Goal: Task Accomplishment & Management: Manage account settings

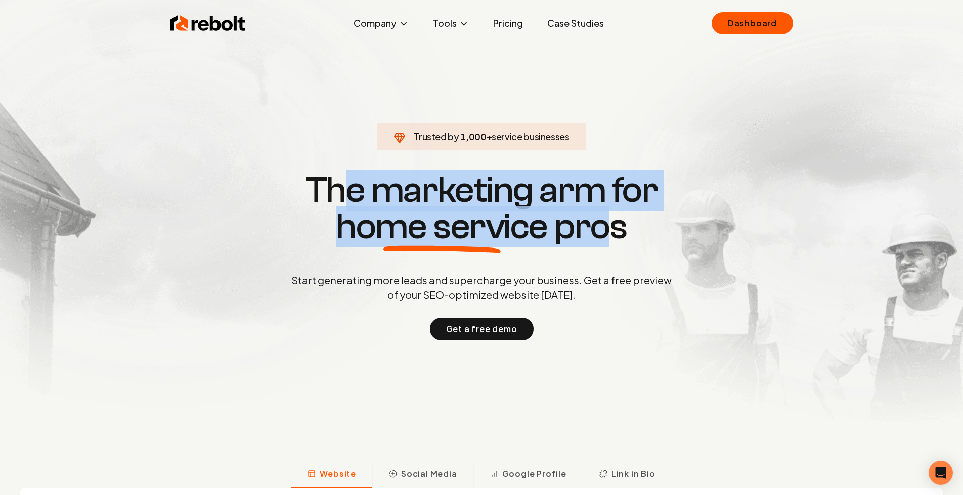
drag, startPoint x: 363, startPoint y: 183, endPoint x: 602, endPoint y: 223, distance: 241.7
click at [601, 223] on h1 "The marketing arm for home service pros" at bounding box center [482, 208] width 486 height 73
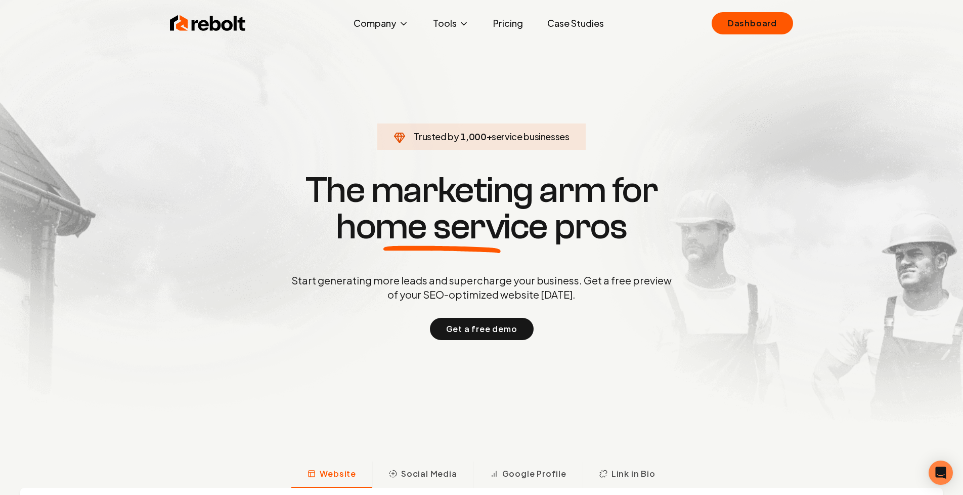
click at [586, 221] on h1 "The marketing arm for home service pros" at bounding box center [482, 208] width 486 height 73
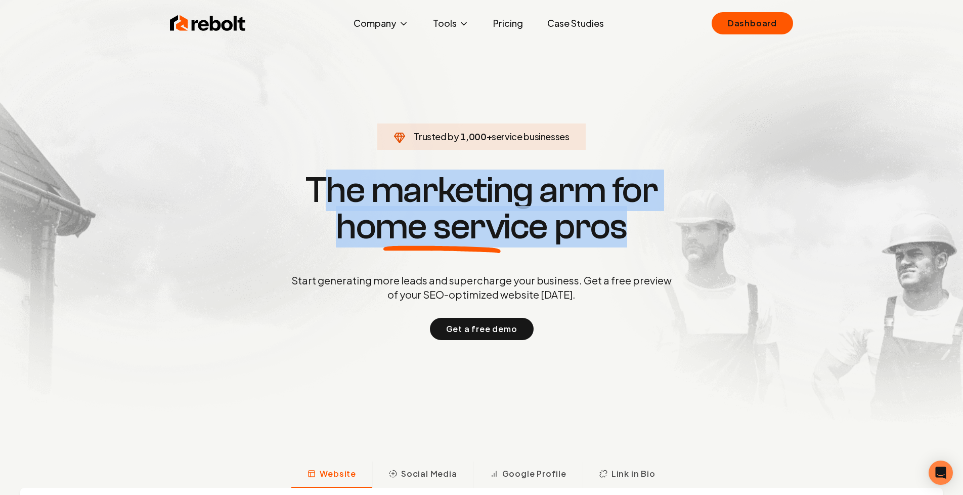
drag, startPoint x: 638, startPoint y: 221, endPoint x: 284, endPoint y: 175, distance: 356.2
click at [285, 175] on h1 "The marketing arm for home service pros" at bounding box center [482, 208] width 486 height 73
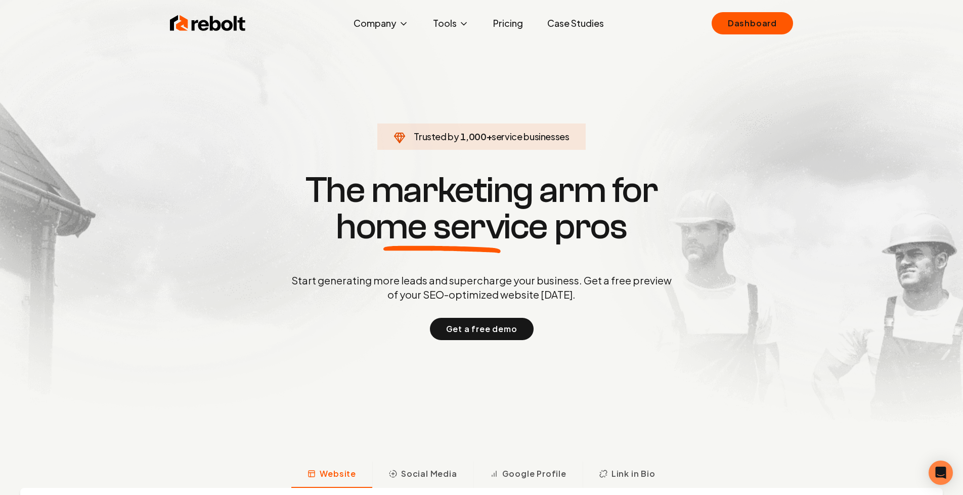
click at [304, 185] on h1 "The marketing arm for home service pros" at bounding box center [482, 208] width 486 height 73
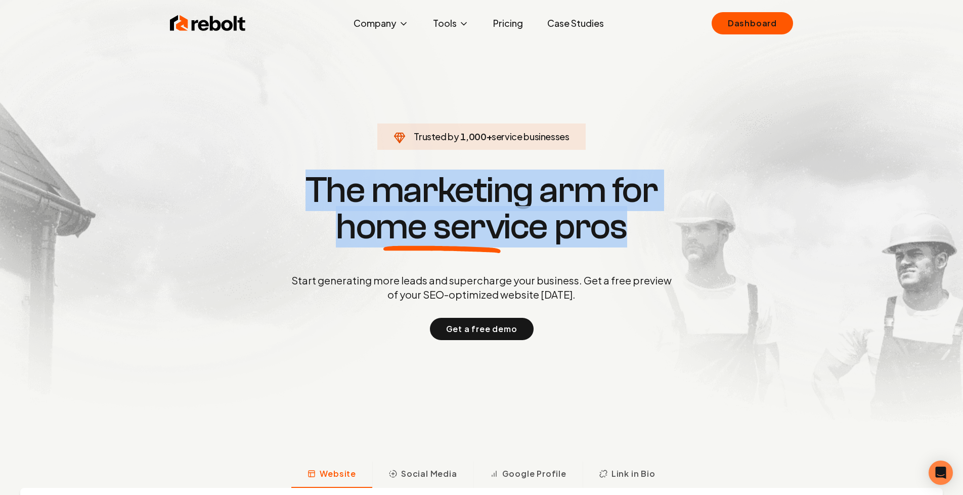
drag, startPoint x: 310, startPoint y: 182, endPoint x: 629, endPoint y: 253, distance: 327.7
click at [629, 253] on div "Trusted by 1,000 + service businesses The marketing arm for home service pros S…" at bounding box center [482, 255] width 502 height 170
click at [599, 225] on h1 "The marketing arm for home service pros" at bounding box center [482, 208] width 486 height 73
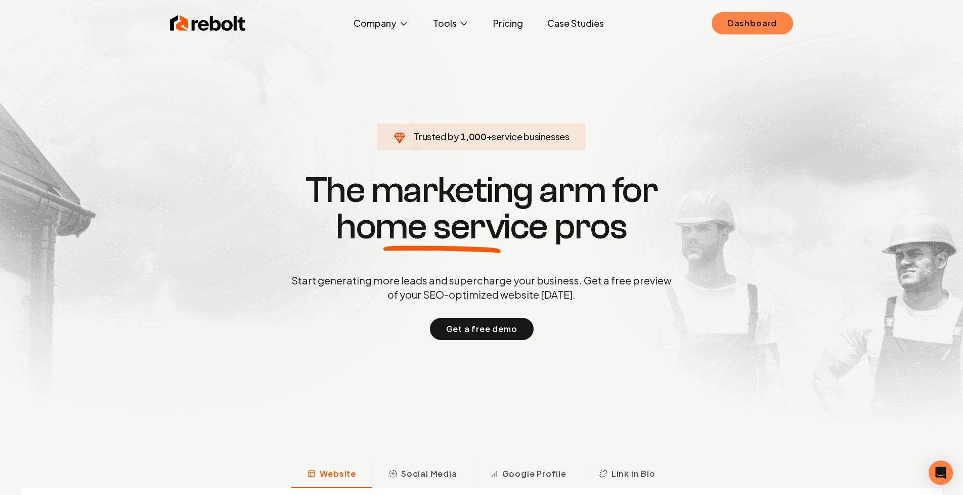
click at [758, 30] on link "Dashboard" at bounding box center [752, 23] width 81 height 22
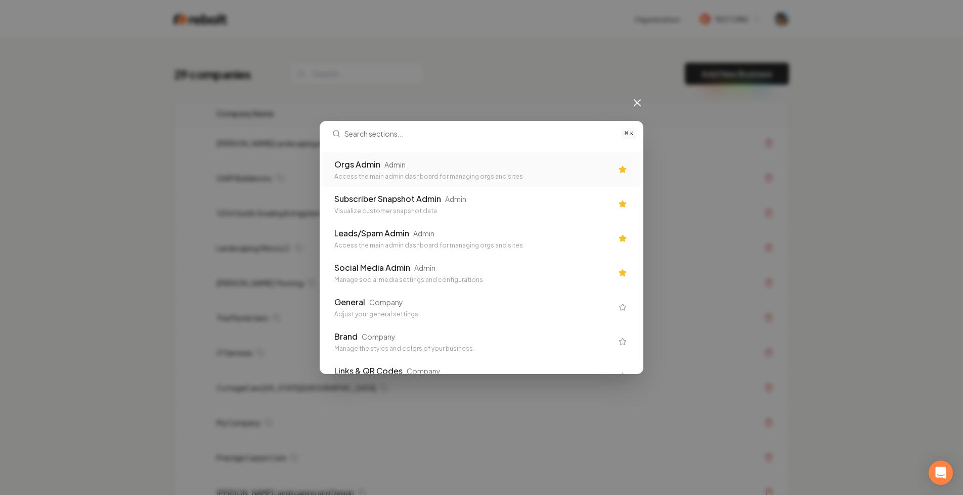
click at [395, 166] on div "Admin" at bounding box center [395, 164] width 21 height 10
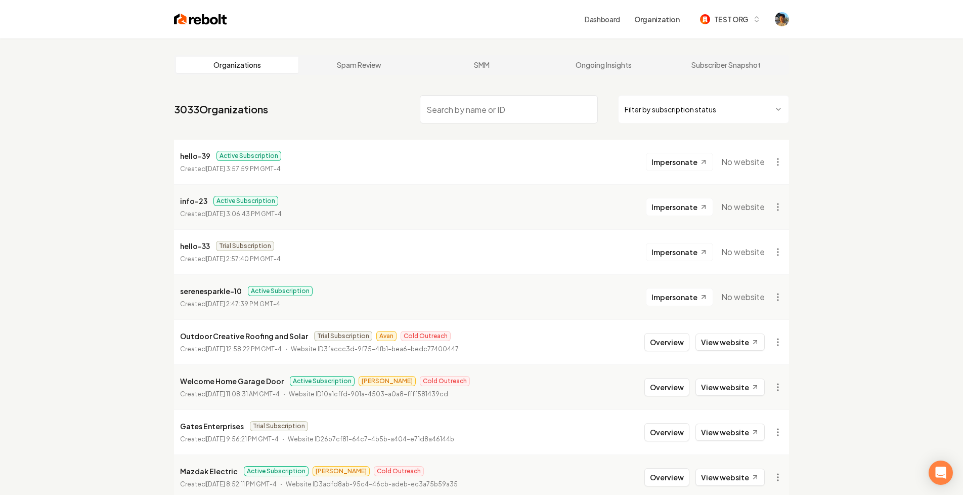
click at [451, 109] on input "search" at bounding box center [509, 109] width 178 height 28
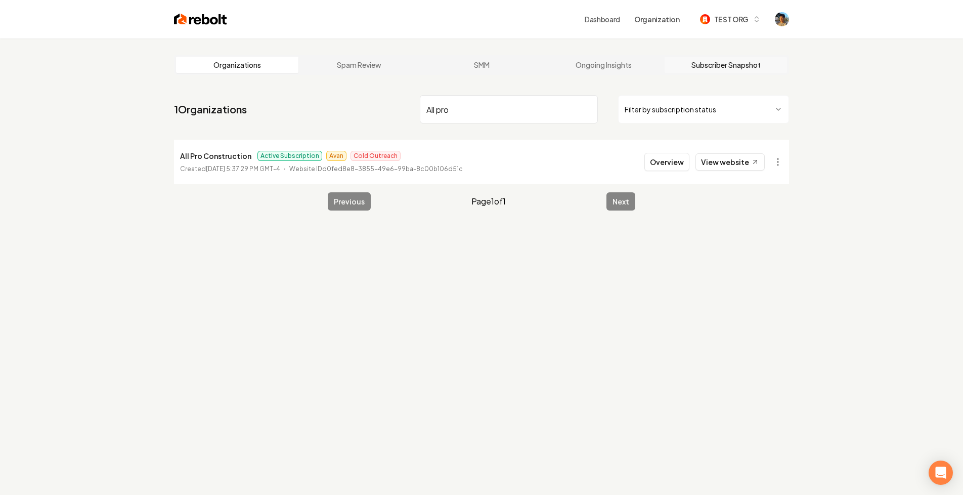
type input "All pro"
click at [702, 64] on link "Subscriber Snapshot" at bounding box center [726, 65] width 122 height 16
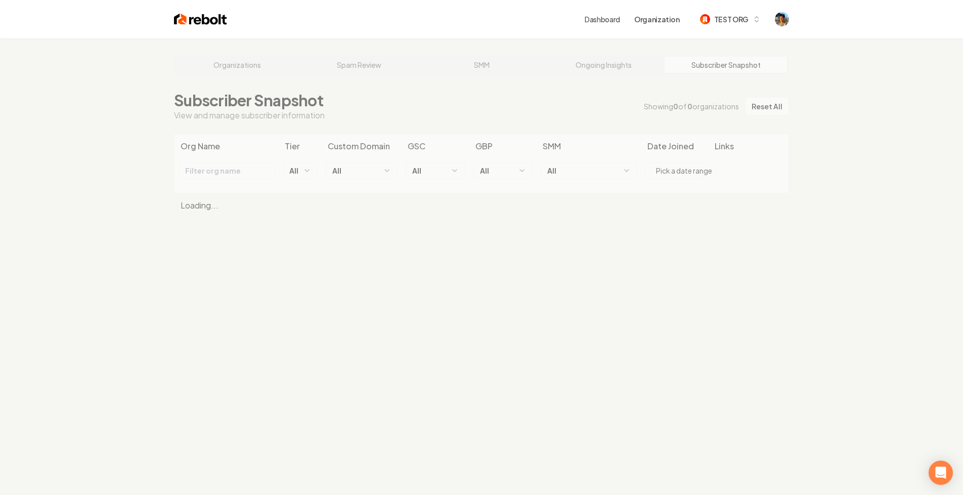
click at [583, 106] on div "Organizations Spam Review SMM Ongoing Insights Subscriber Snapshot Subscriber S…" at bounding box center [481, 285] width 963 height 495
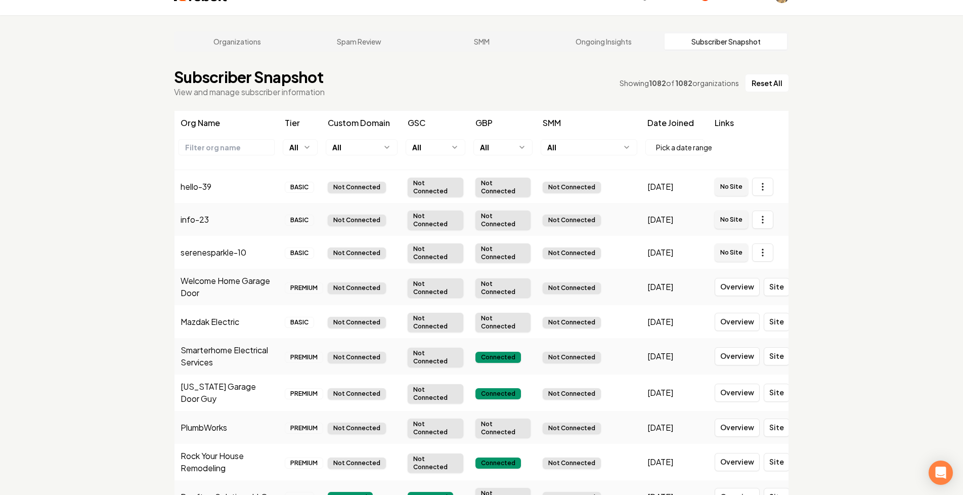
scroll to position [25, 0]
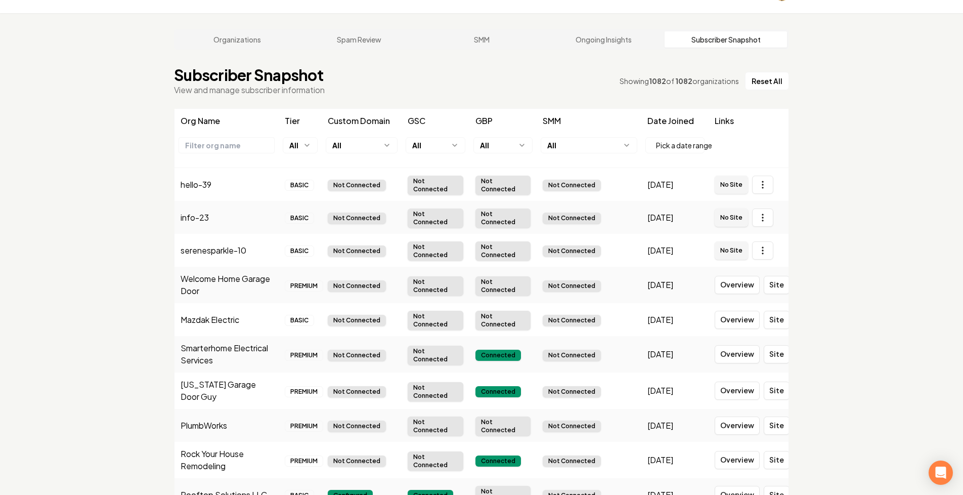
click at [225, 144] on input "text" at bounding box center [226, 145] width 95 height 15
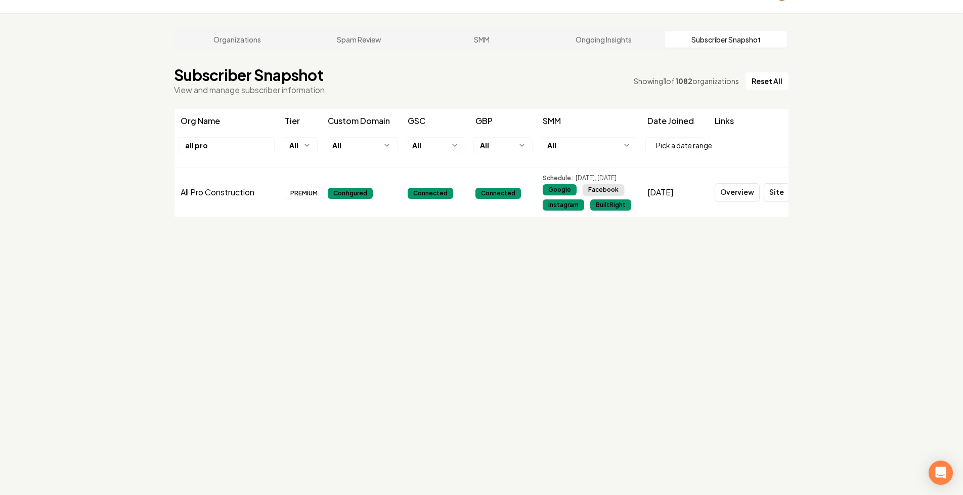
scroll to position [38, 0]
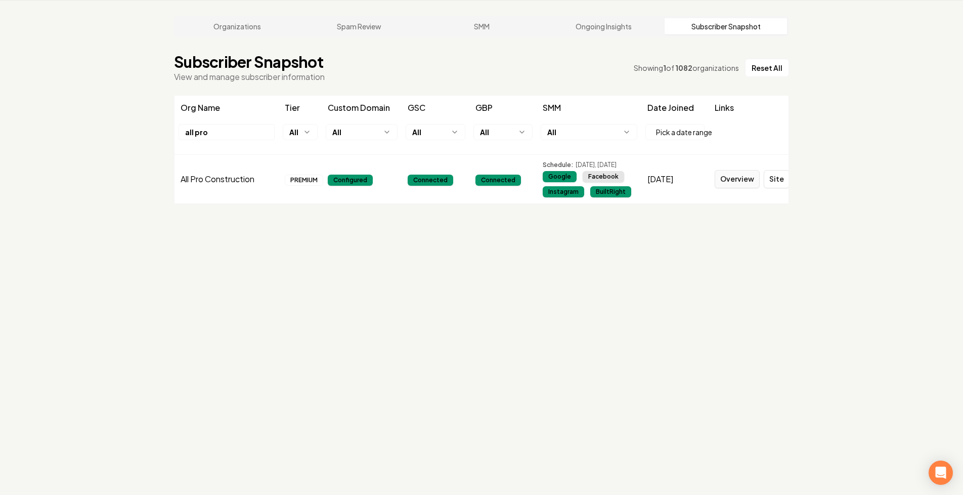
click at [740, 181] on link "Overview" at bounding box center [737, 179] width 45 height 18
click at [330, 233] on div "Organizations Spam Review SMM Ongoing Insights Subscriber Snapshot Subscriber S…" at bounding box center [481, 247] width 963 height 495
click at [743, 182] on link "Overview" at bounding box center [737, 179] width 45 height 18
click at [221, 136] on input "all pro" at bounding box center [226, 131] width 95 height 15
type input "all pro"
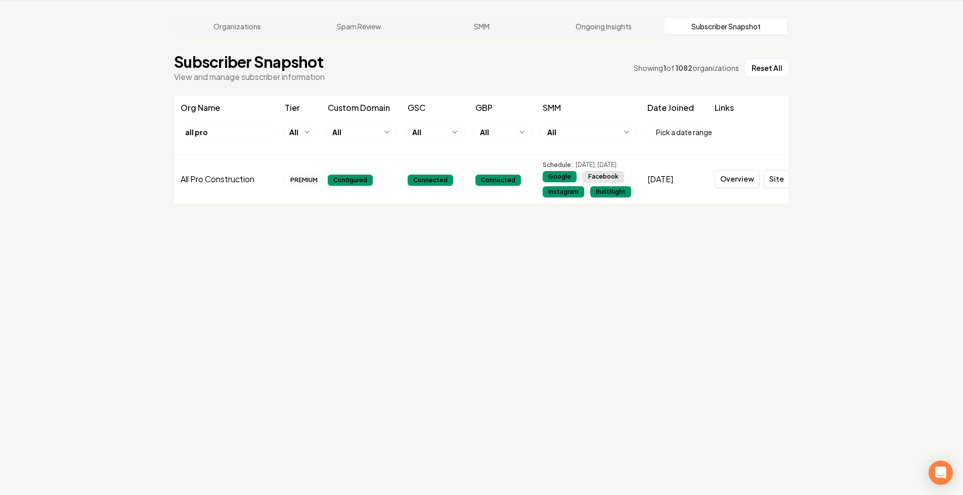
click at [240, 185] on td "All Pro Construction" at bounding box center [227, 179] width 104 height 49
click at [542, 55] on div "Subscriber Snapshot View and manage subscriber information Showing 1 of 1082 or…" at bounding box center [481, 68] width 615 height 30
click at [246, 27] on link "Organizations" at bounding box center [237, 26] width 122 height 16
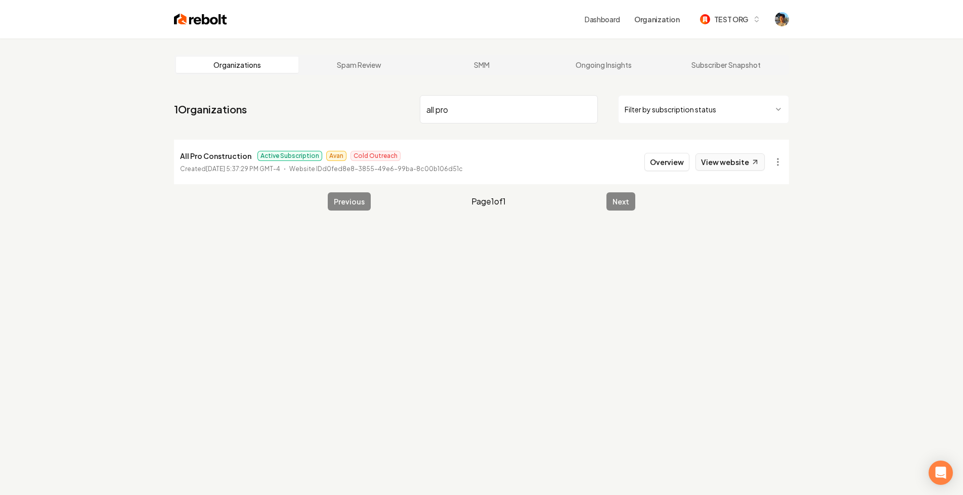
type input "all pro"
click at [736, 165] on link "View website" at bounding box center [730, 161] width 69 height 17
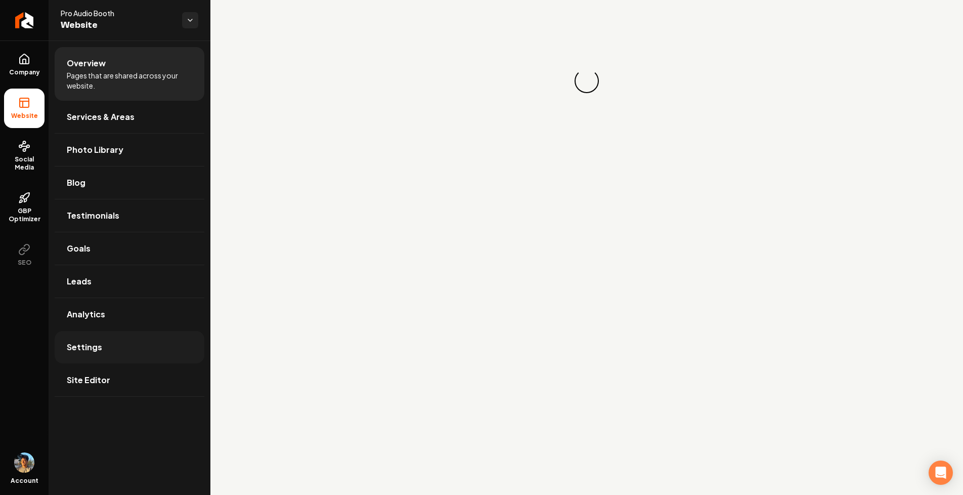
click at [107, 350] on link "Settings" at bounding box center [130, 347] width 150 height 32
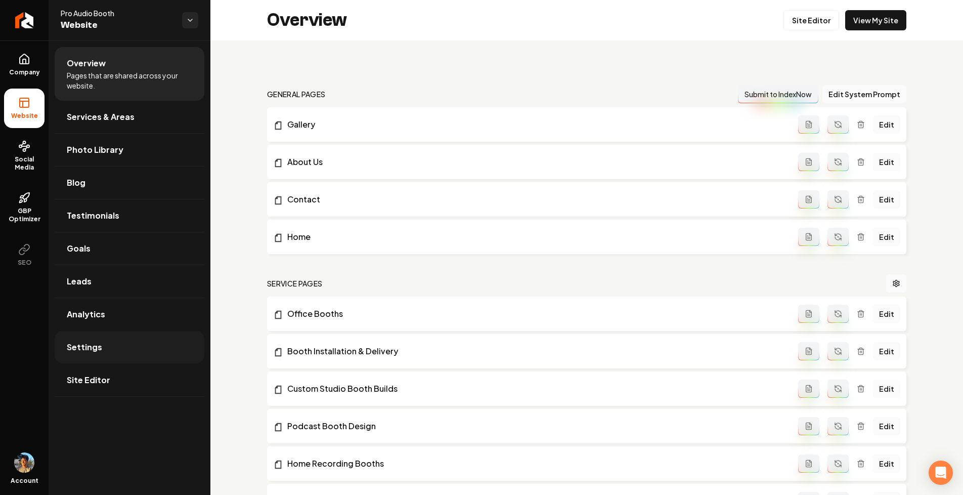
click at [92, 341] on link "Settings" at bounding box center [130, 347] width 150 height 32
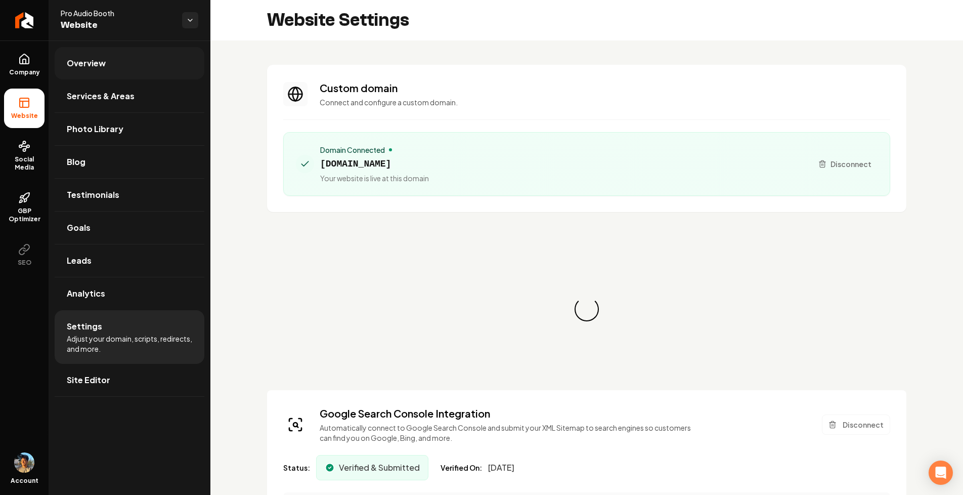
scroll to position [91, 0]
